Goal: Transaction & Acquisition: Purchase product/service

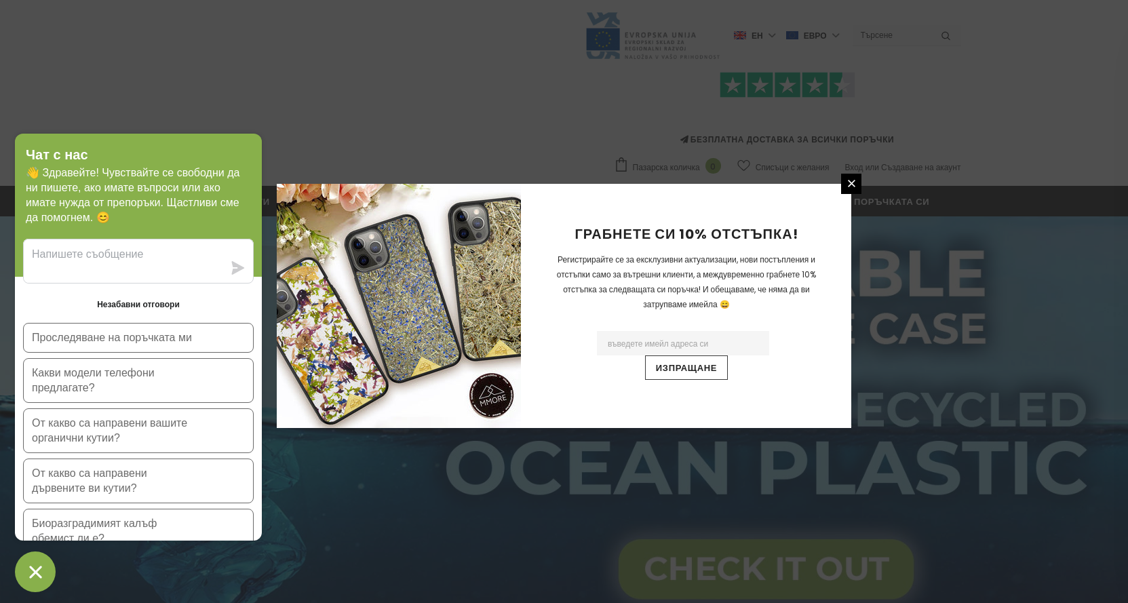
drag, startPoint x: 852, startPoint y: 185, endPoint x: 786, endPoint y: 185, distance: 66.5
click at [852, 185] on icon at bounding box center [852, 184] width 12 height 12
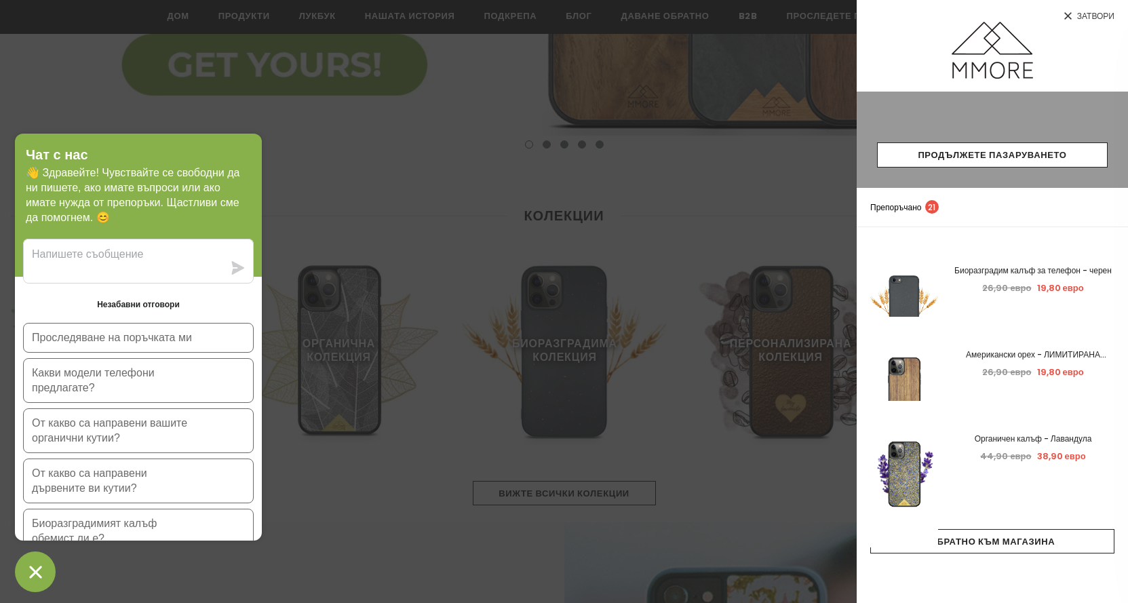
scroll to position [543, 0]
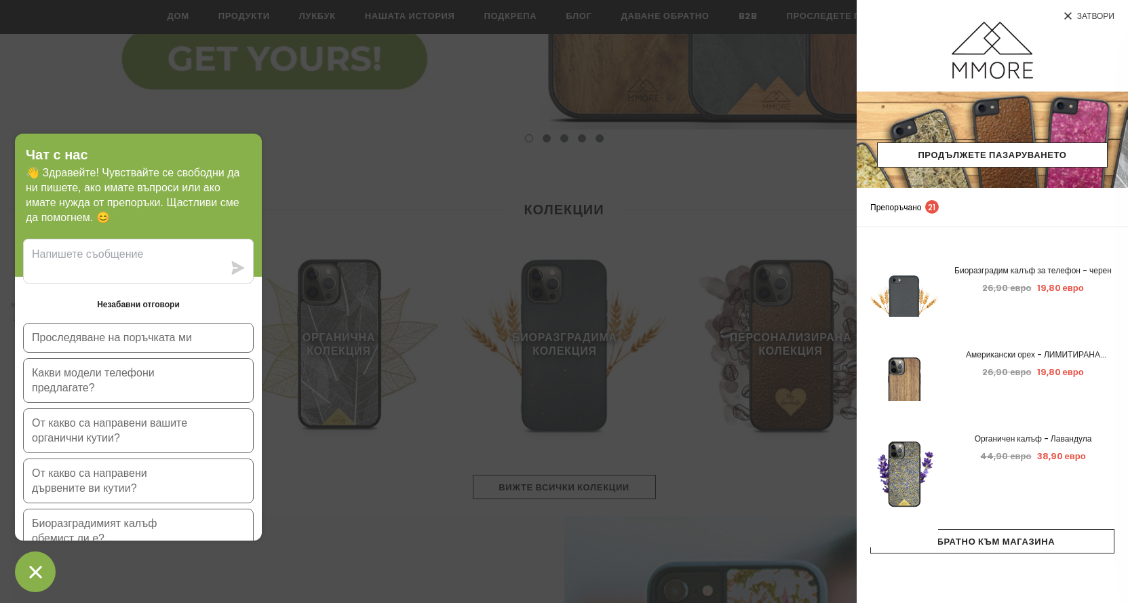
drag, startPoint x: 243, startPoint y: 156, endPoint x: 254, endPoint y: 171, distance: 18.9
click at [254, 171] on div "Чат с нас 👋 Здравейте! Чувствайте се свободни да ни пишете, ако имате въпроси и…" at bounding box center [138, 205] width 247 height 143
click at [400, 182] on div at bounding box center [564, 301] width 1128 height 603
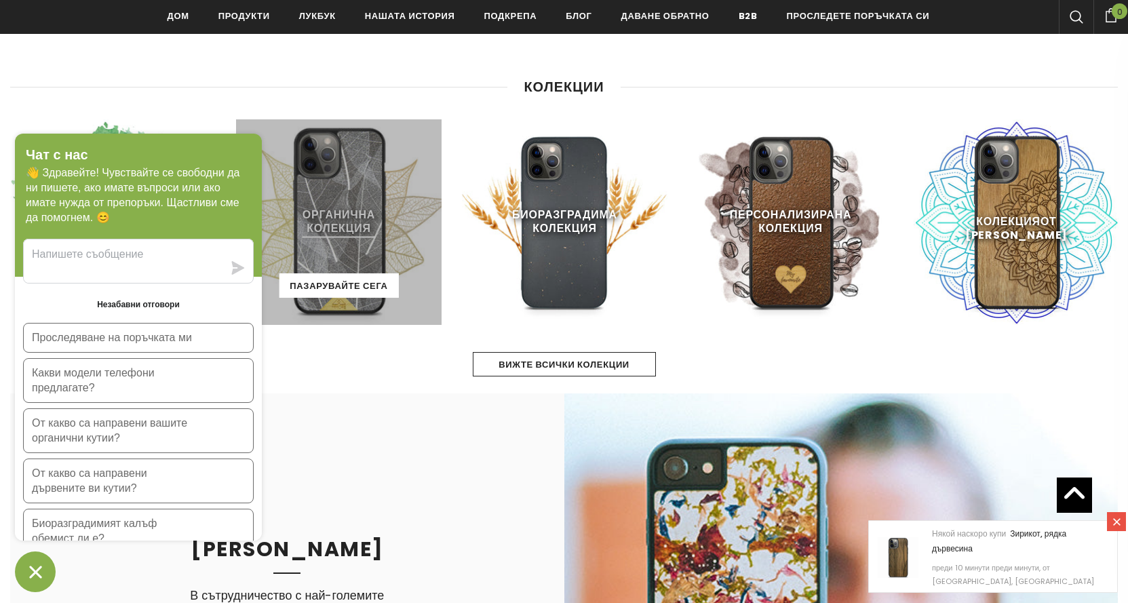
scroll to position [678, 0]
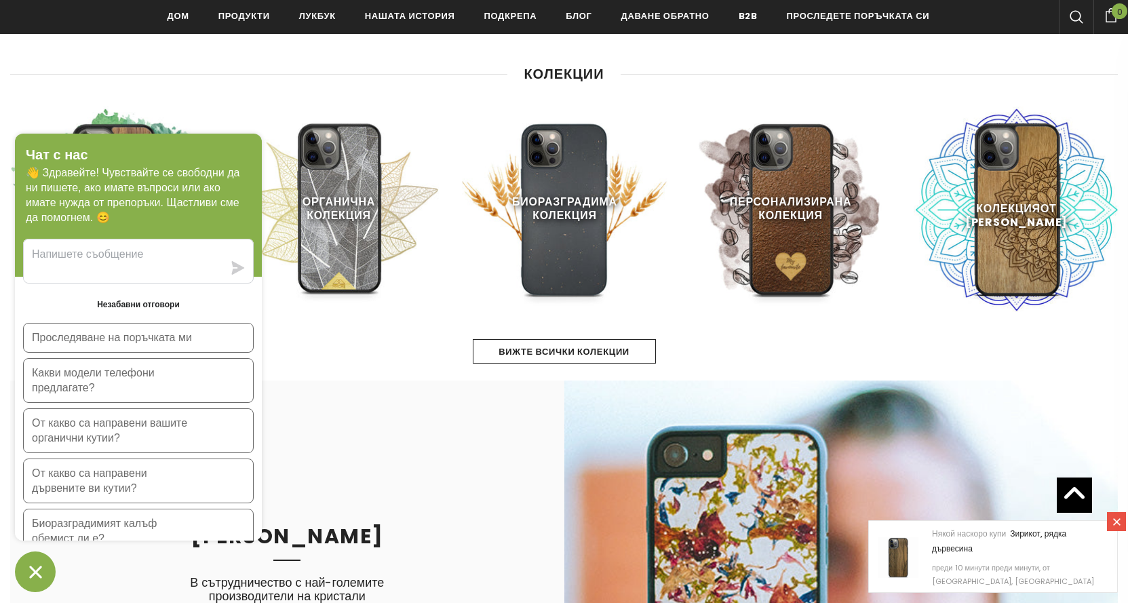
click at [1113, 525] on icon at bounding box center [1117, 522] width 12 height 12
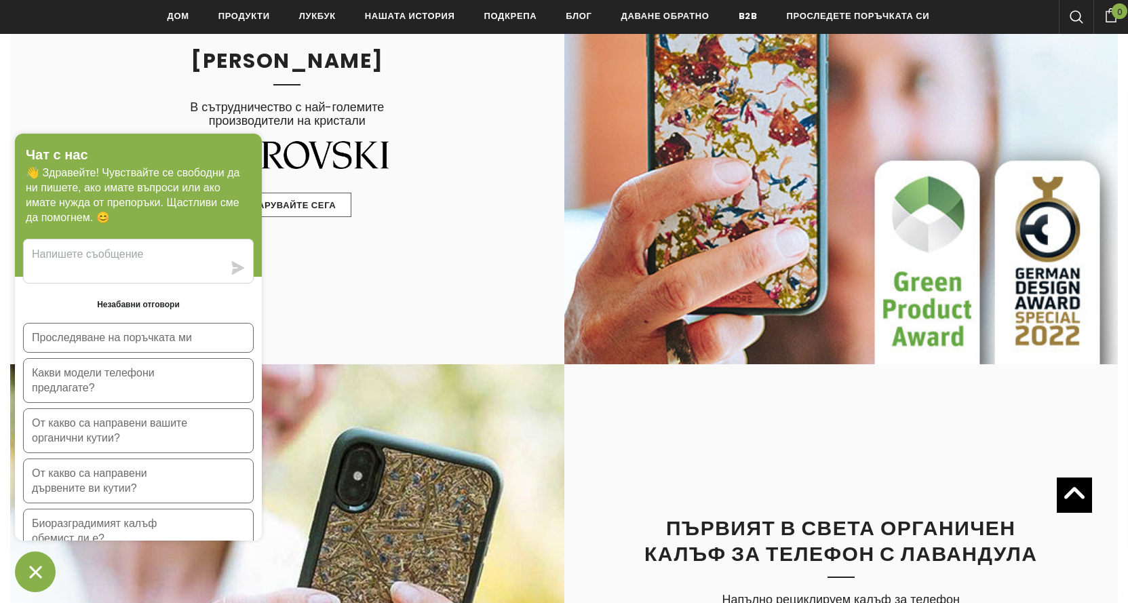
scroll to position [1153, 0]
drag, startPoint x: 165, startPoint y: 147, endPoint x: 168, endPoint y: 205, distance: 58.4
click at [168, 205] on div "Чат с нас 👋 Здравейте! Чувствайте се свободни да ни пишете, ако имате въпроси и…" at bounding box center [138, 205] width 247 height 143
click at [444, 151] on div "КРИСТАЛНА ЛИВАДА В сътрудничество с най-големите производители на кристали Паза…" at bounding box center [287, 135] width 554 height 459
click at [311, 202] on font "Пазарувайте сега" at bounding box center [287, 205] width 98 height 13
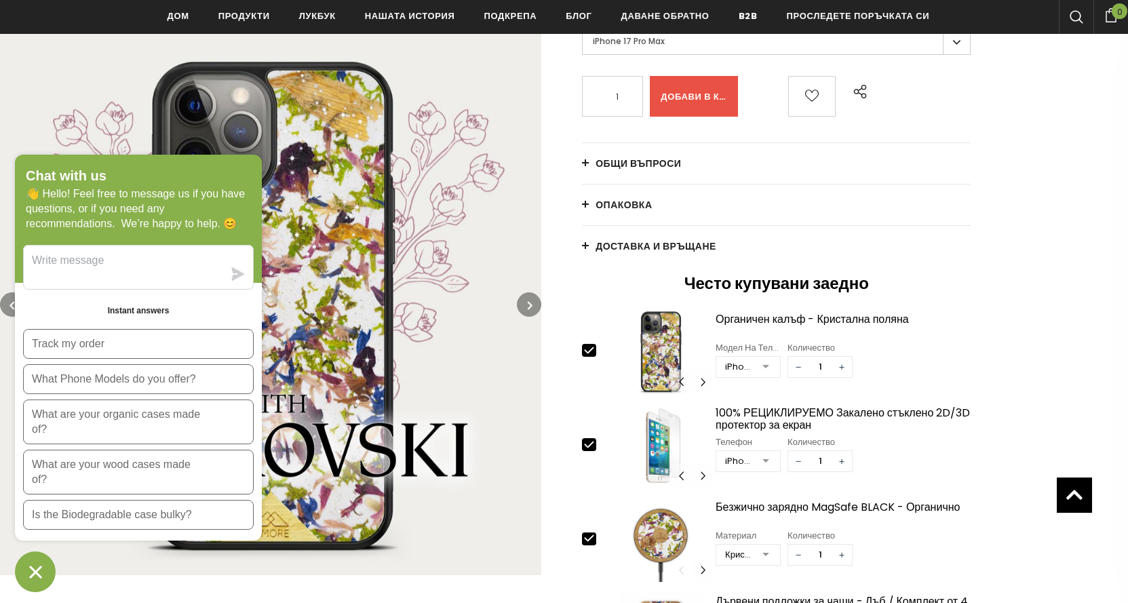
scroll to position [275, 0]
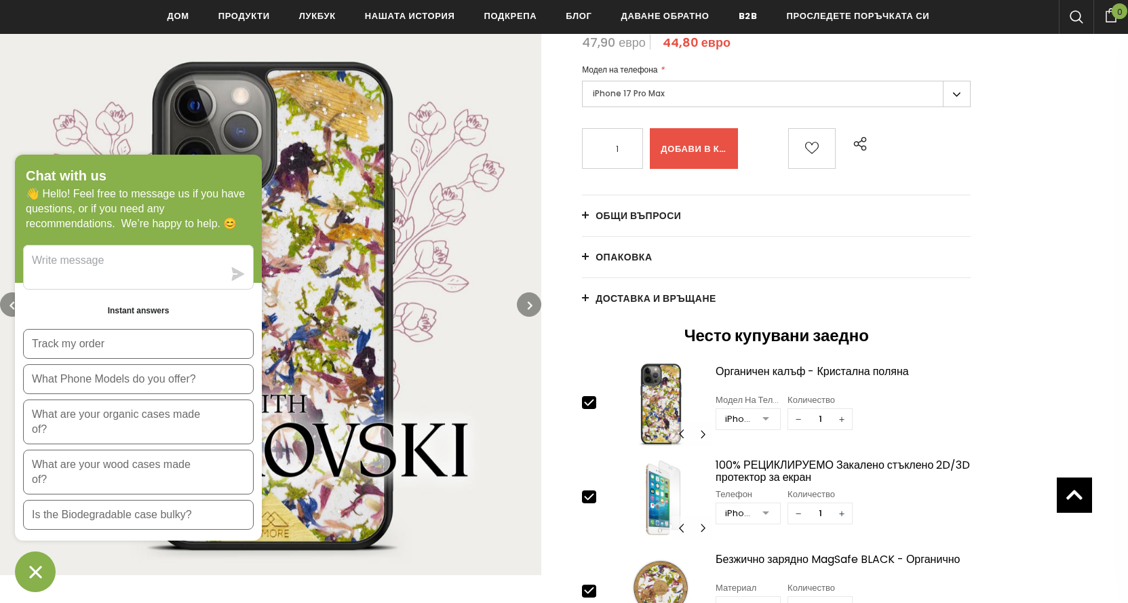
click at [582, 213] on link "Общи въпроси" at bounding box center [776, 215] width 389 height 41
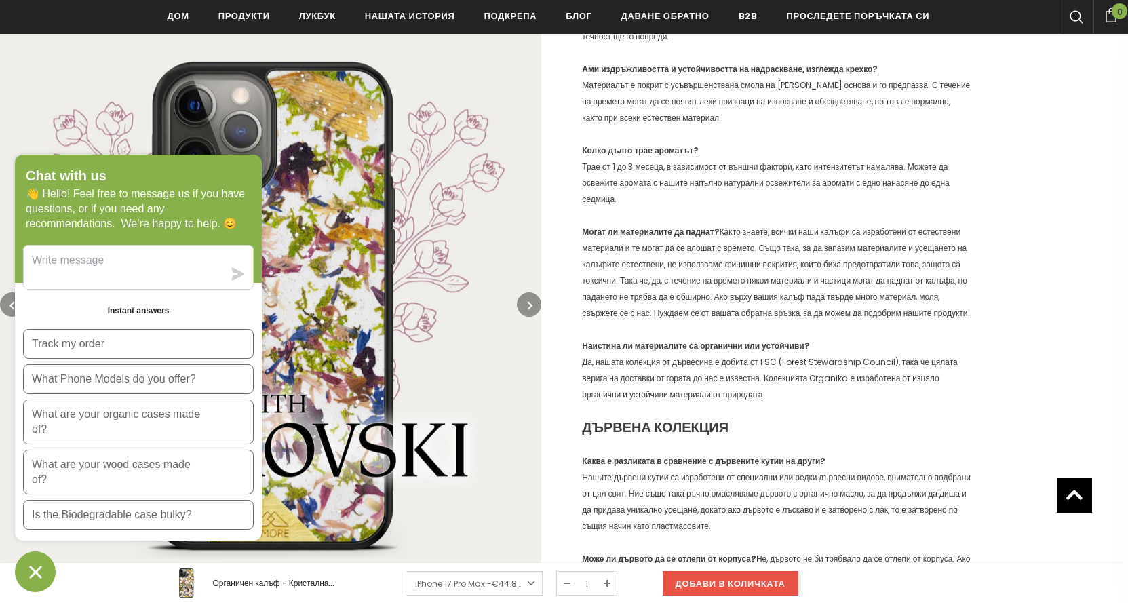
scroll to position [682, 0]
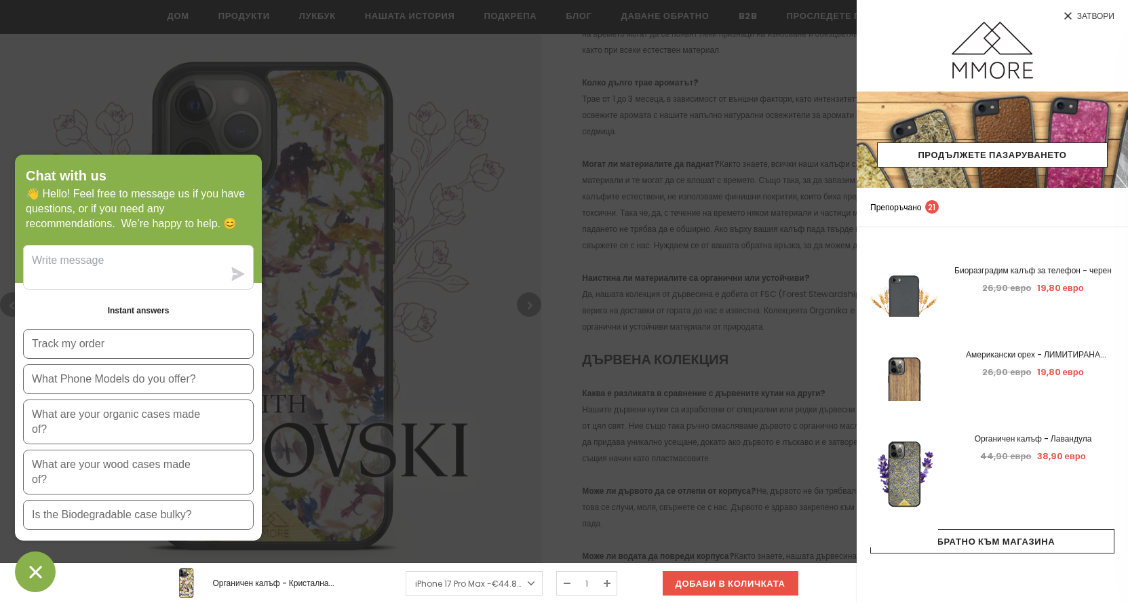
click at [1066, 13] on icon at bounding box center [1068, 16] width 12 height 12
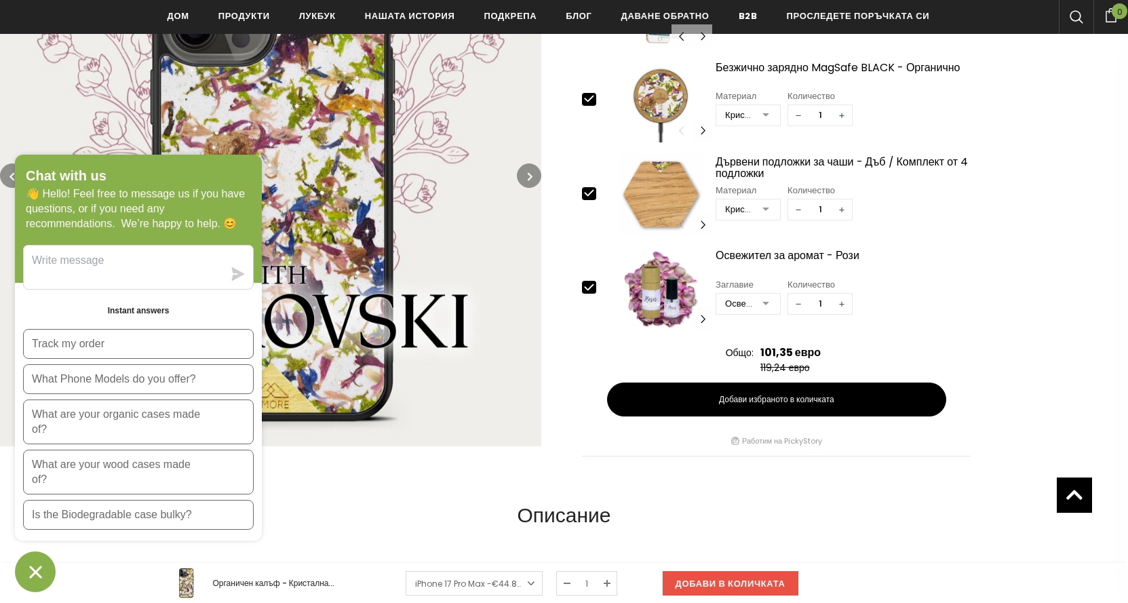
scroll to position [2242, 0]
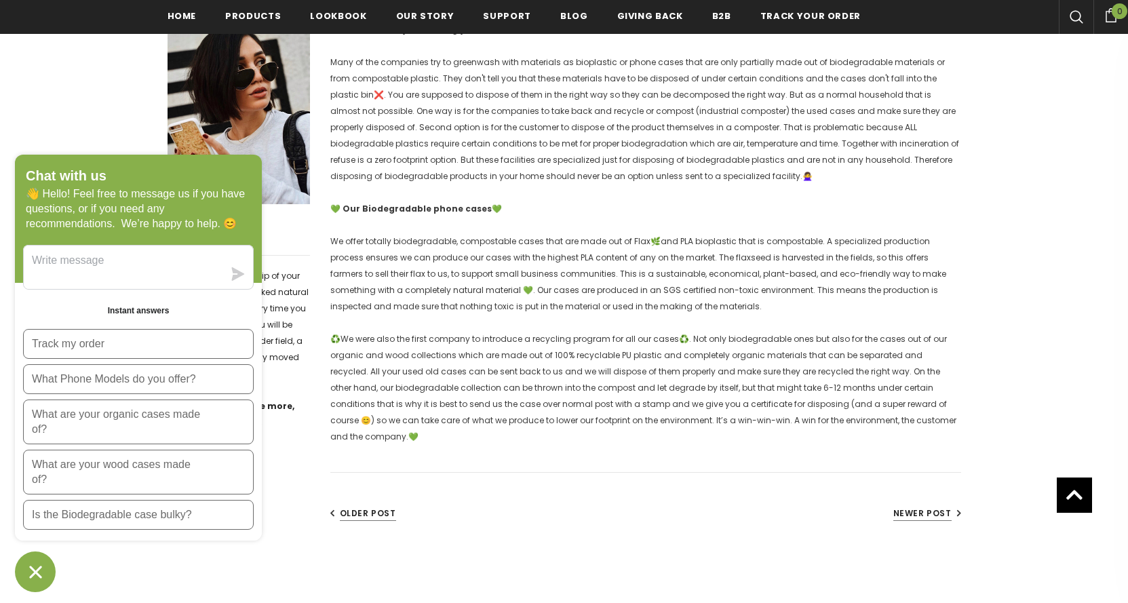
scroll to position [271, 0]
